Goal: Find specific page/section: Find specific page/section

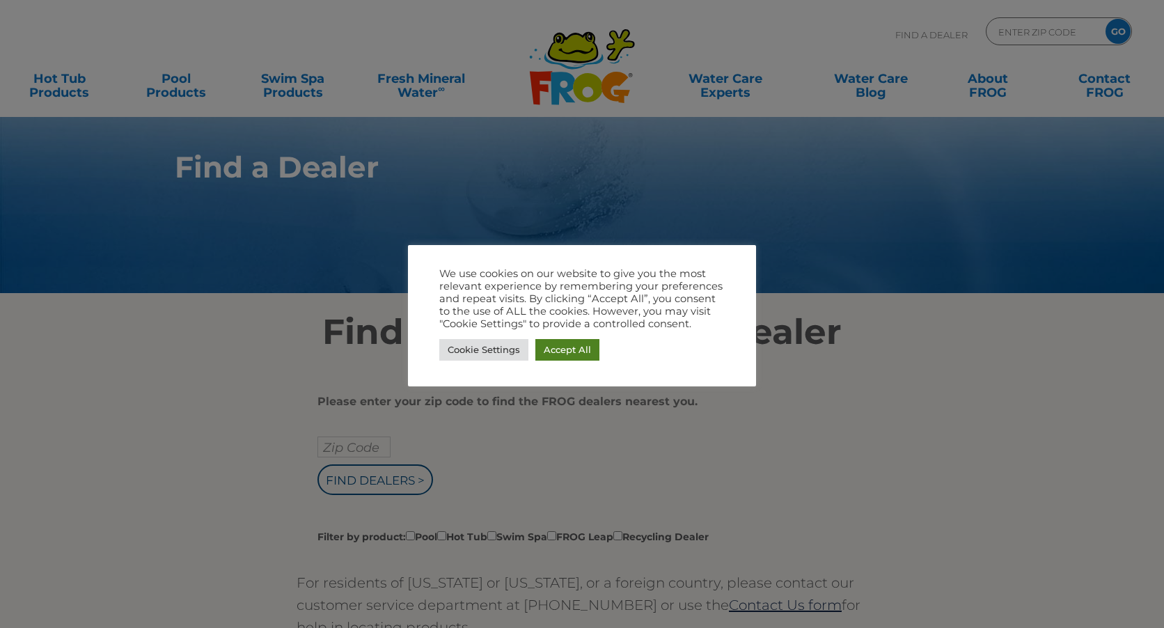
drag, startPoint x: 577, startPoint y: 350, endPoint x: 664, endPoint y: 345, distance: 87.9
click at [577, 349] on link "Accept All" at bounding box center [568, 350] width 64 height 22
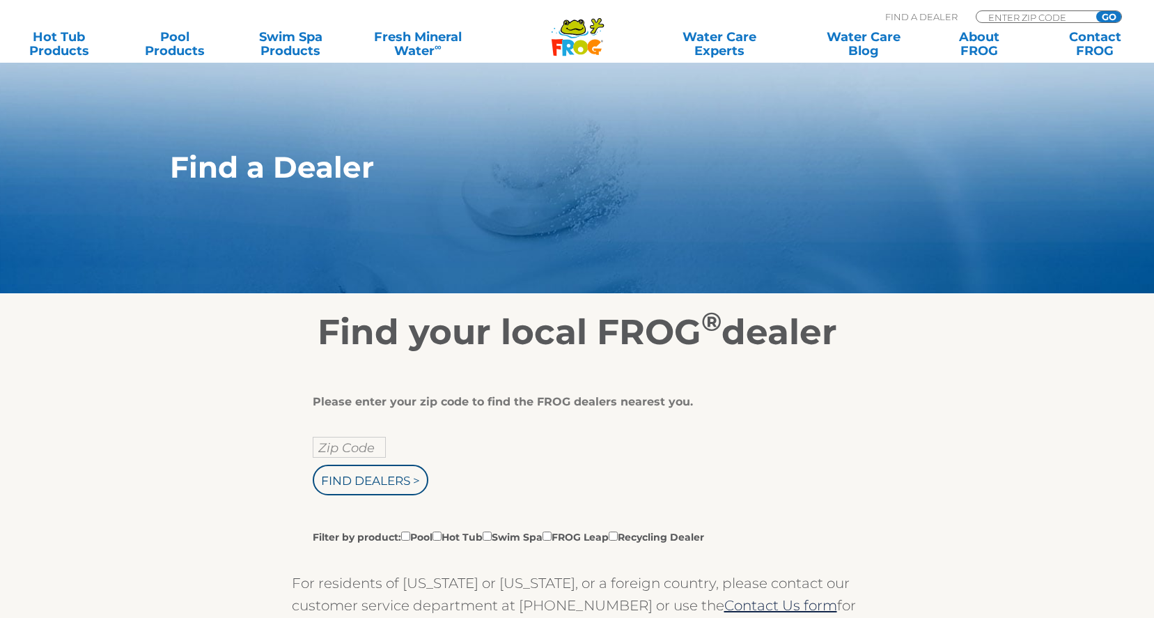
scroll to position [209, 0]
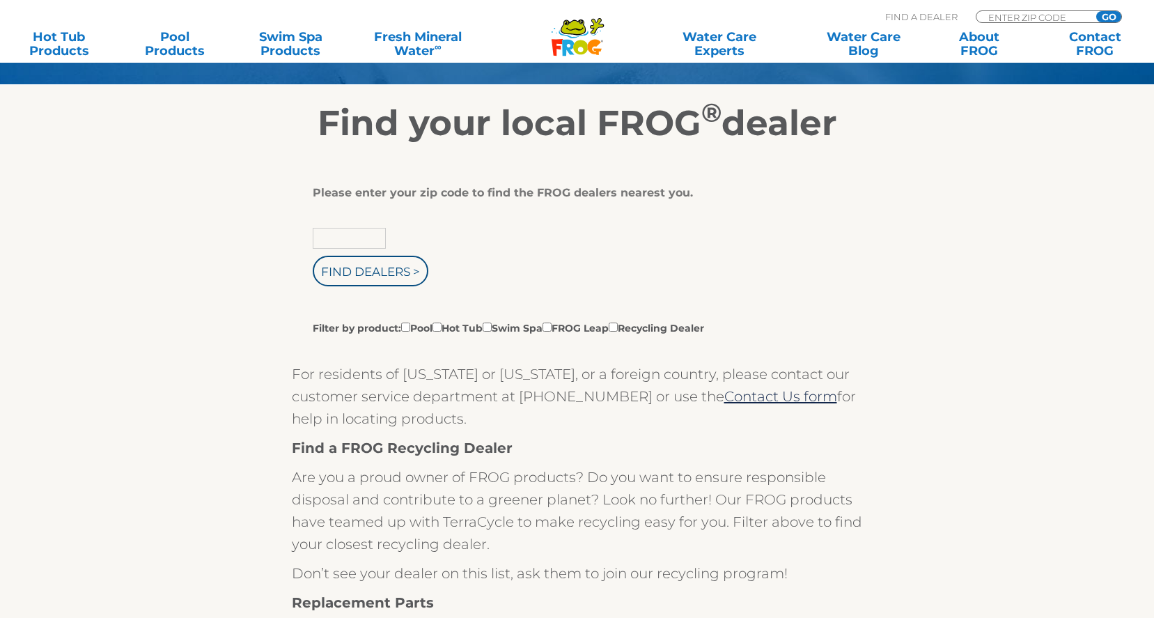
click at [349, 237] on input "text" at bounding box center [349, 238] width 73 height 21
type input "11738"
click at [359, 270] on input "Find Dealers >" at bounding box center [371, 271] width 116 height 31
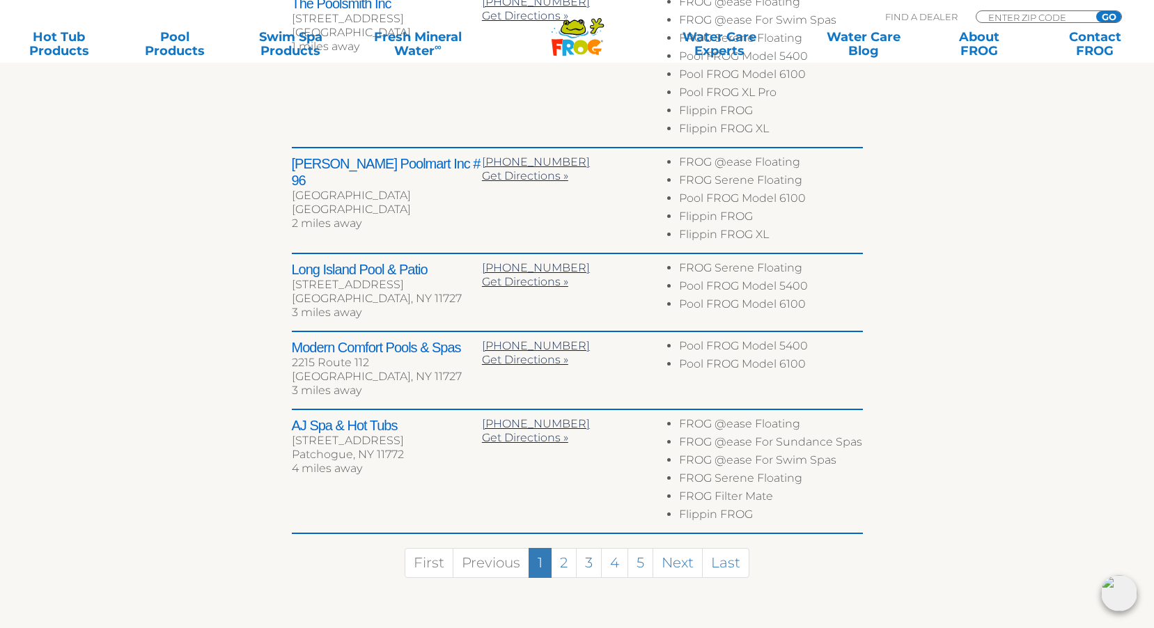
scroll to position [696, 0]
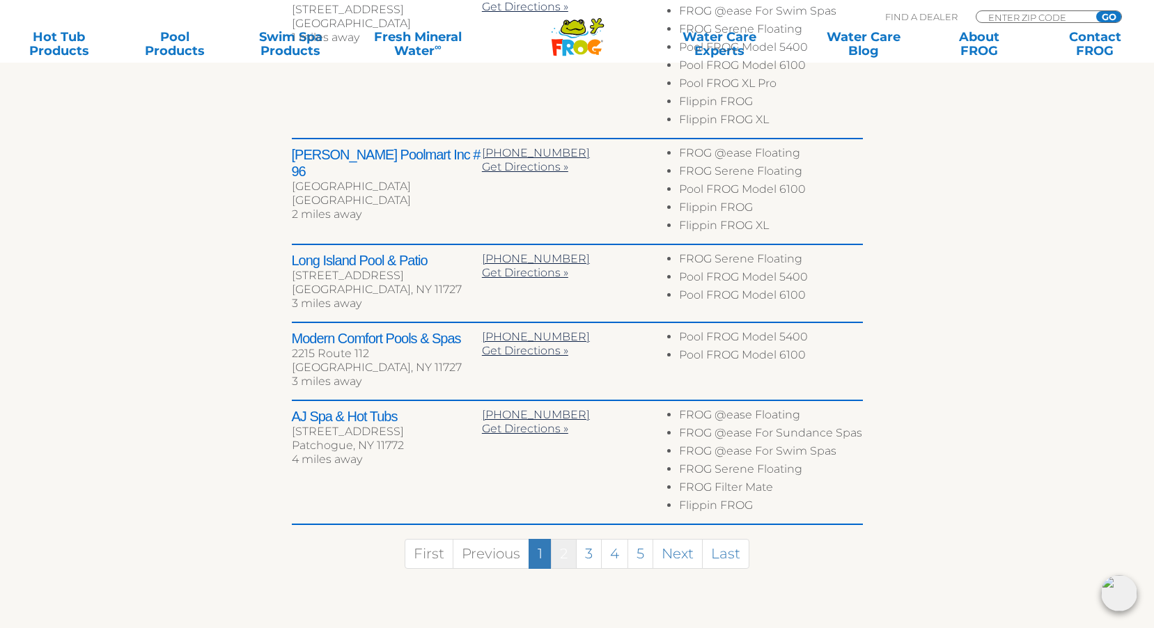
click at [565, 552] on link "2" at bounding box center [564, 554] width 26 height 30
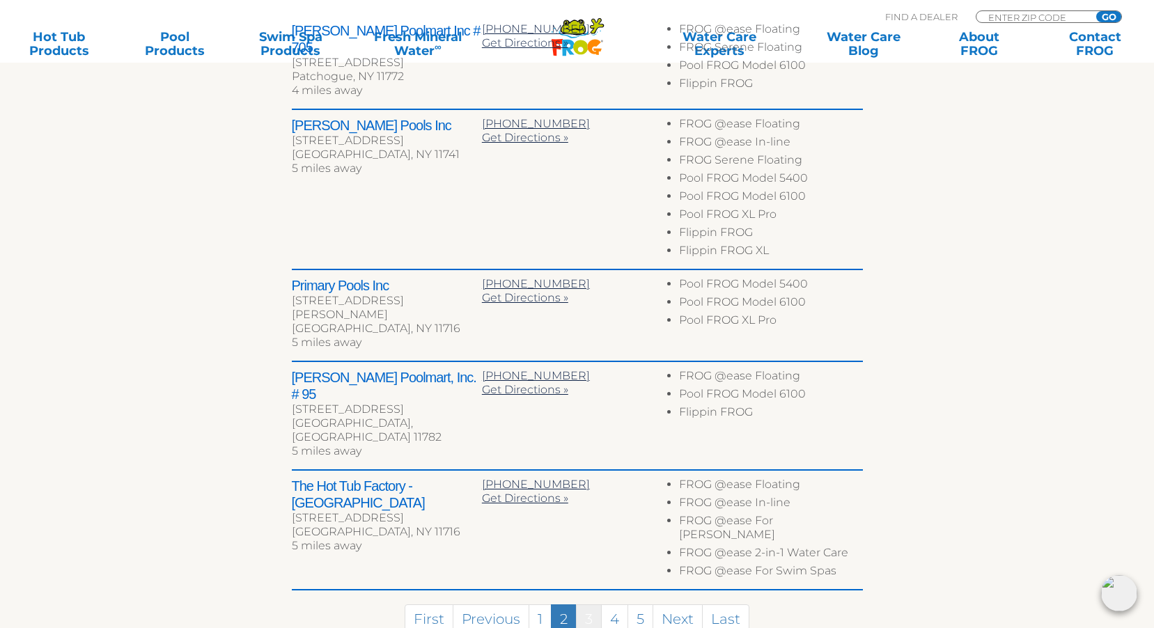
click at [588, 604] on link "3" at bounding box center [589, 619] width 26 height 30
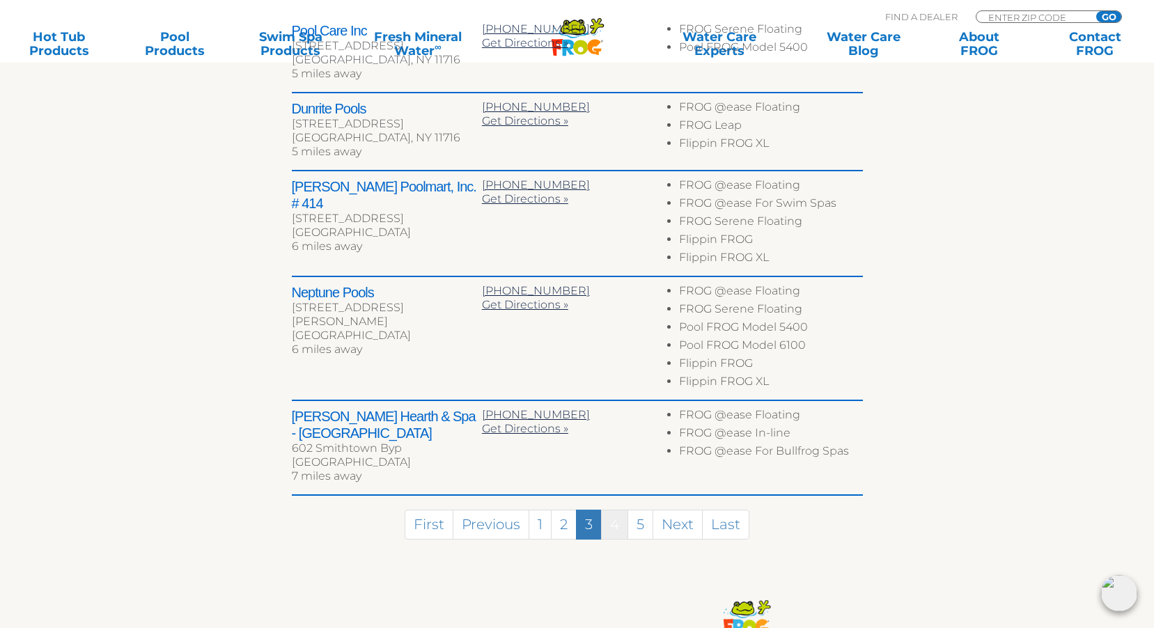
click at [622, 526] on link "4" at bounding box center [614, 525] width 27 height 30
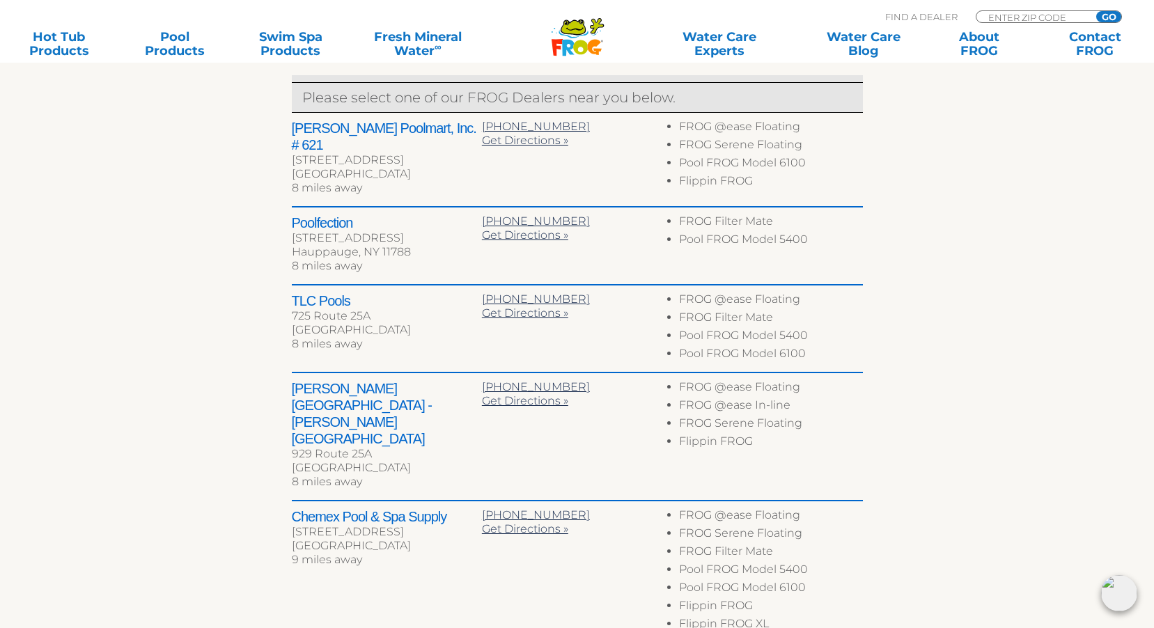
scroll to position [591, 0]
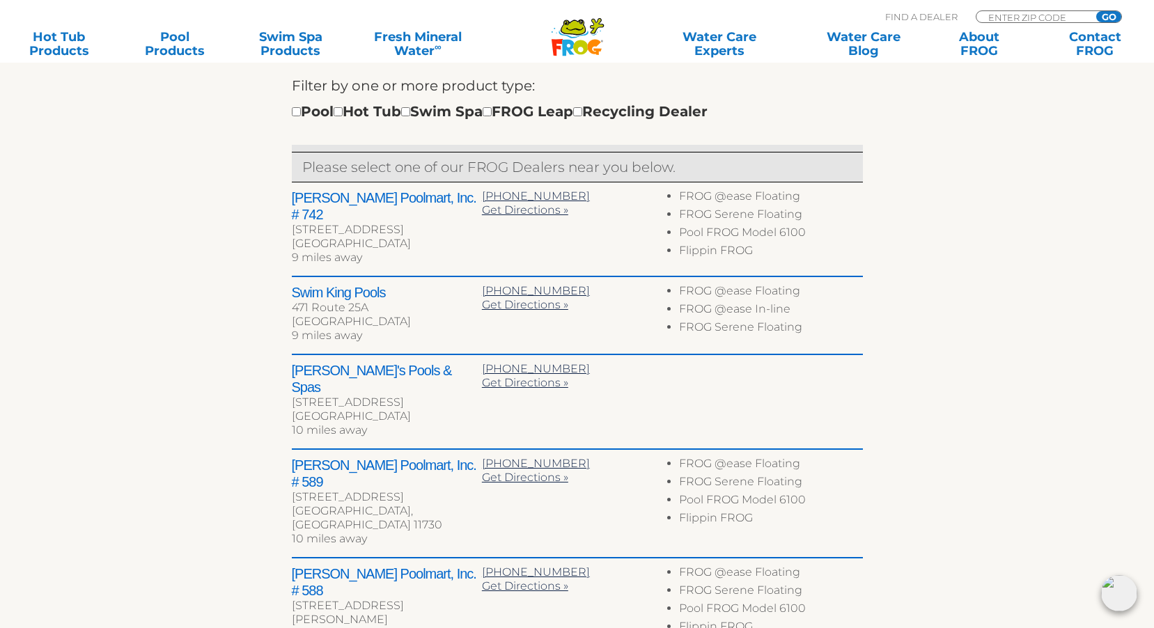
scroll to position [521, 0]
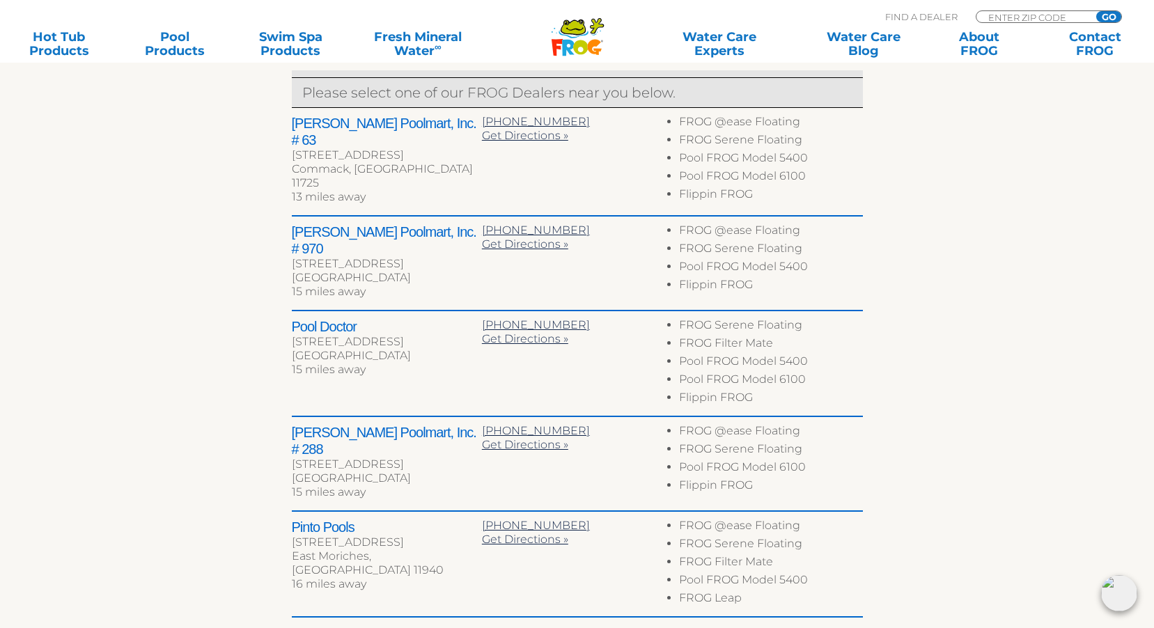
scroll to position [591, 0]
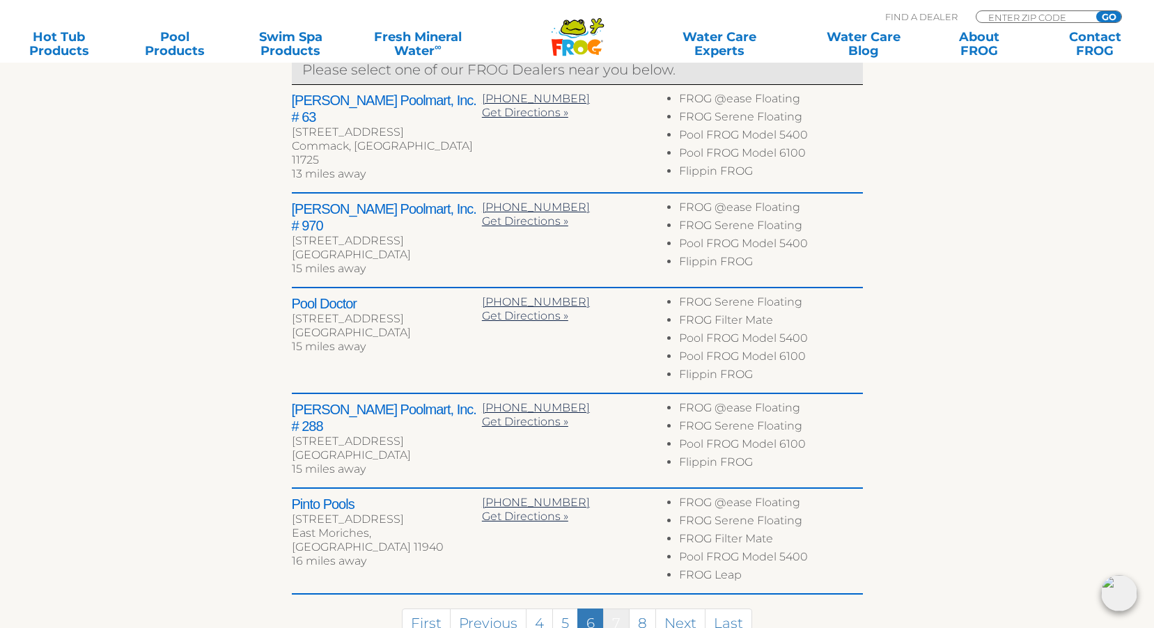
click at [620, 609] on link "7" at bounding box center [616, 624] width 26 height 30
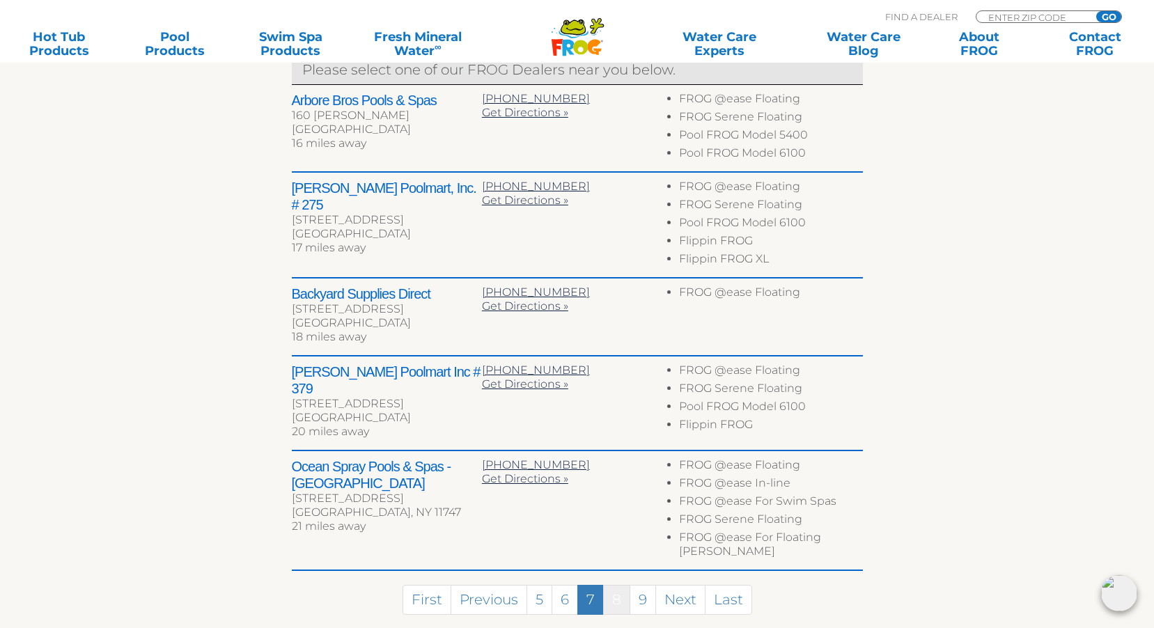
click at [617, 585] on link "8" at bounding box center [616, 600] width 27 height 30
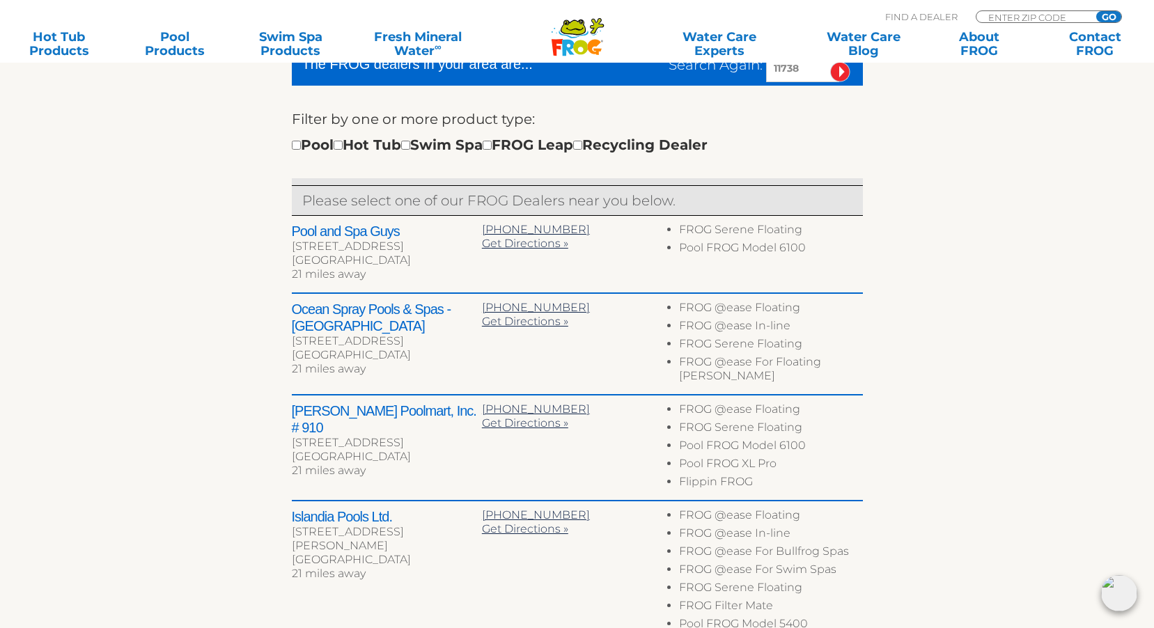
scroll to position [451, 0]
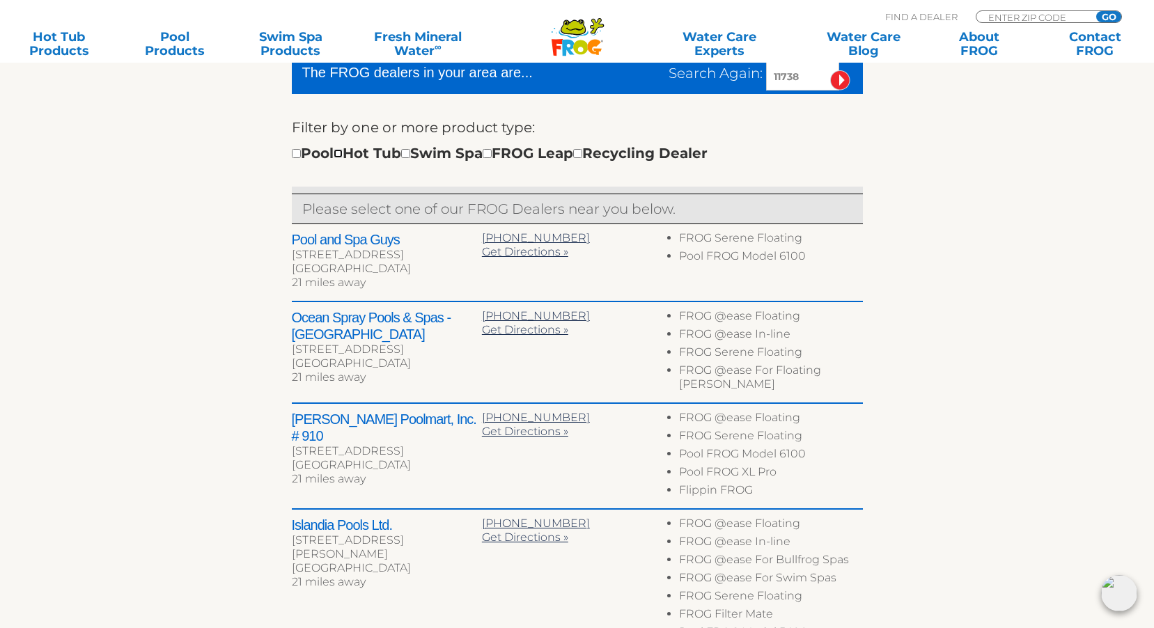
click at [343, 150] on input "checkbox" at bounding box center [338, 153] width 9 height 9
checkbox input "true"
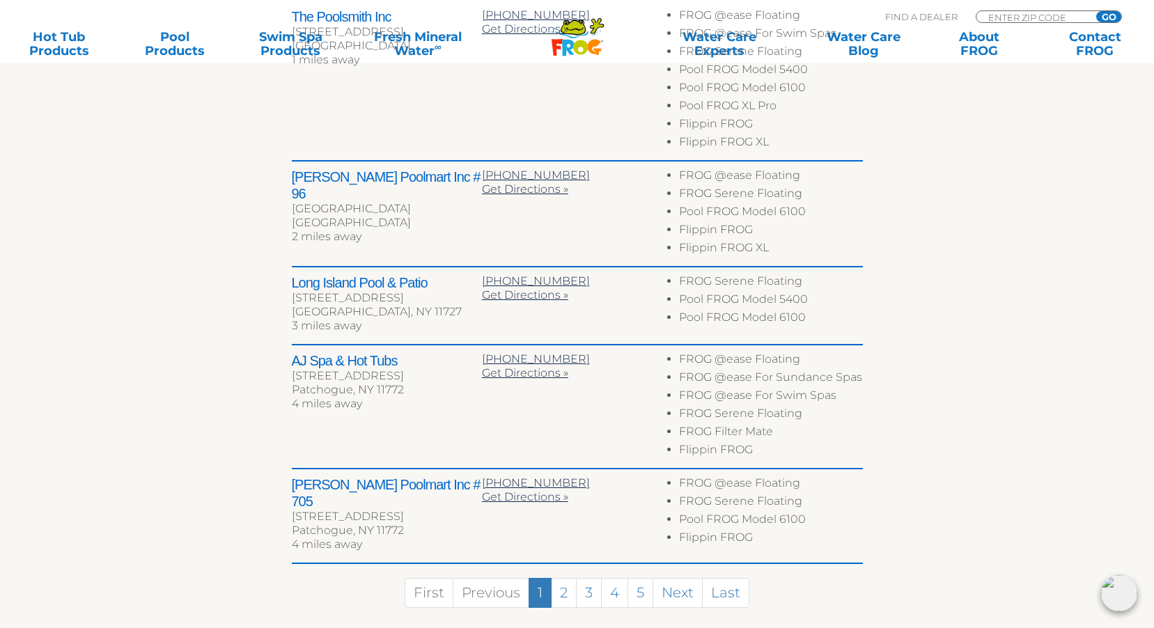
scroll to position [788, 0]
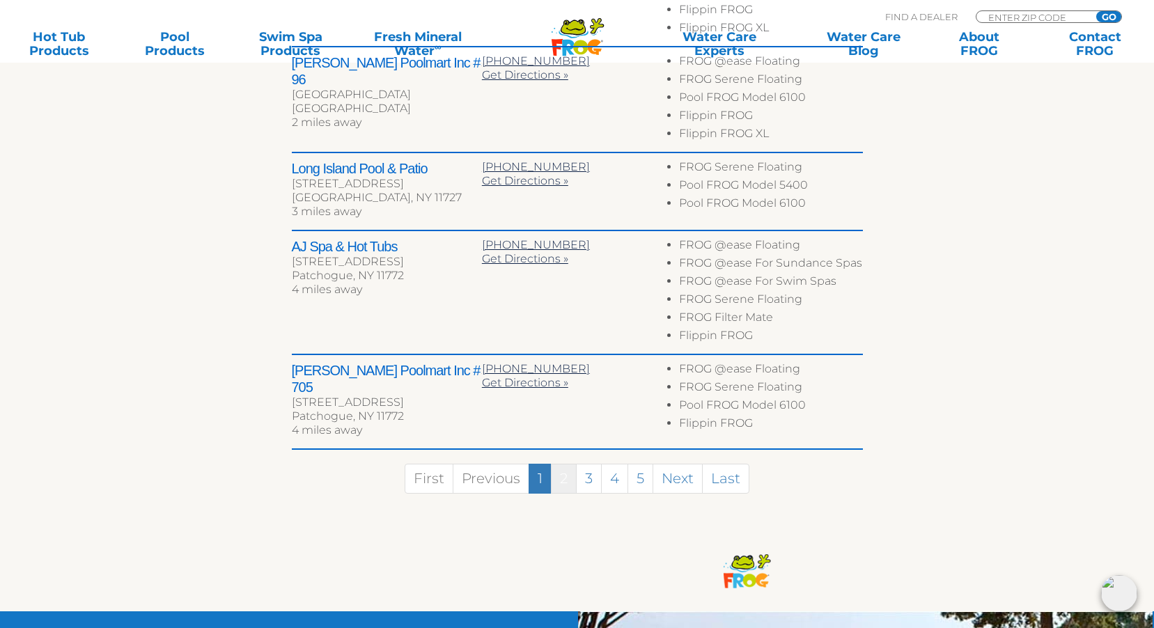
click at [567, 470] on link "2" at bounding box center [564, 479] width 26 height 30
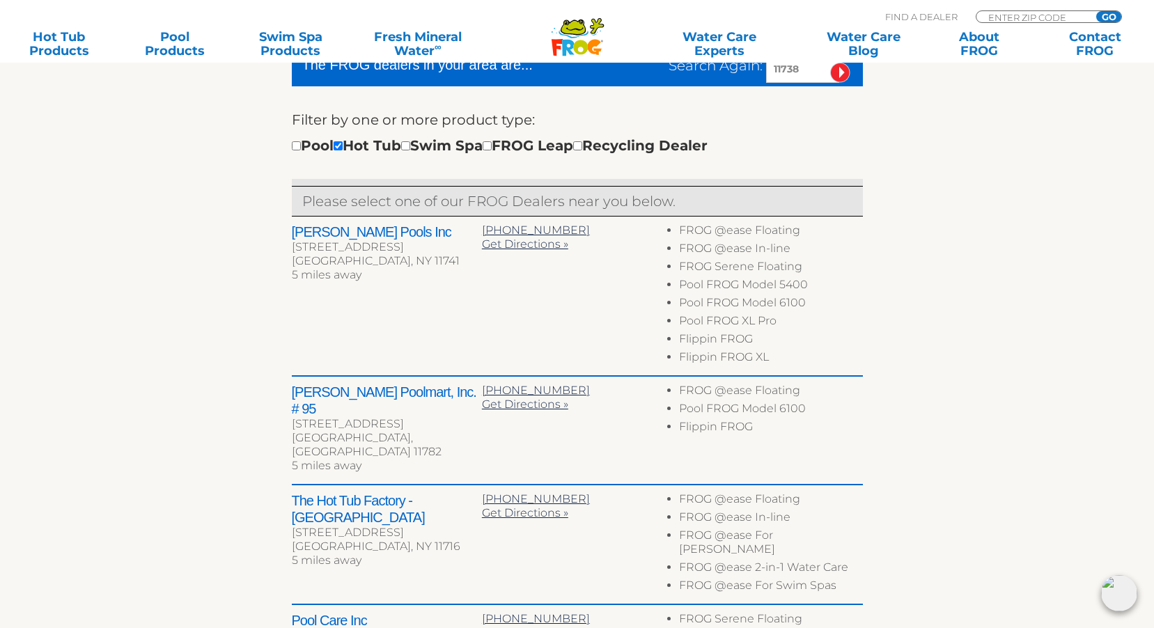
scroll to position [454, 0]
